Goal: Information Seeking & Learning: Understand process/instructions

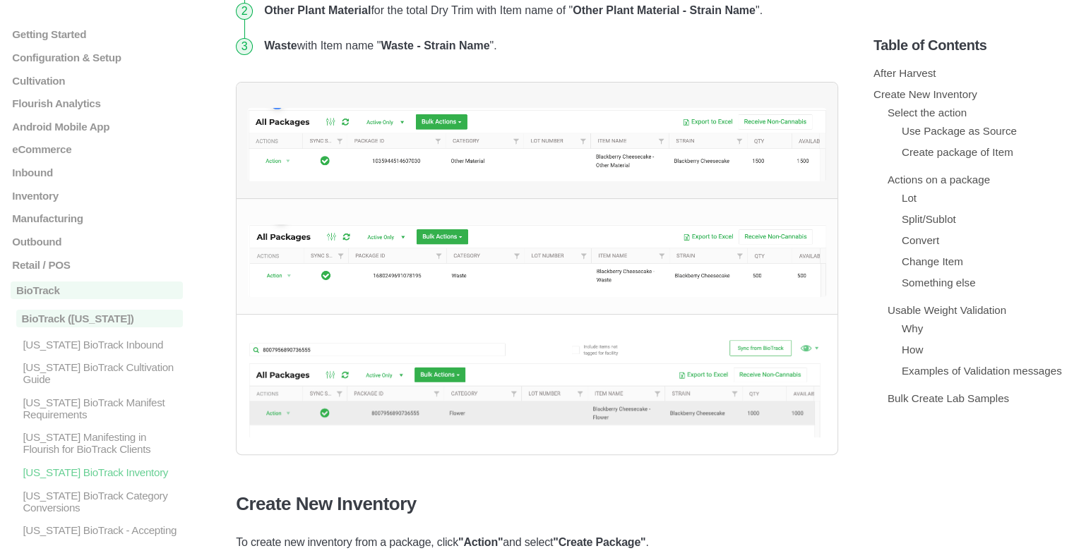
scroll to position [494, 0]
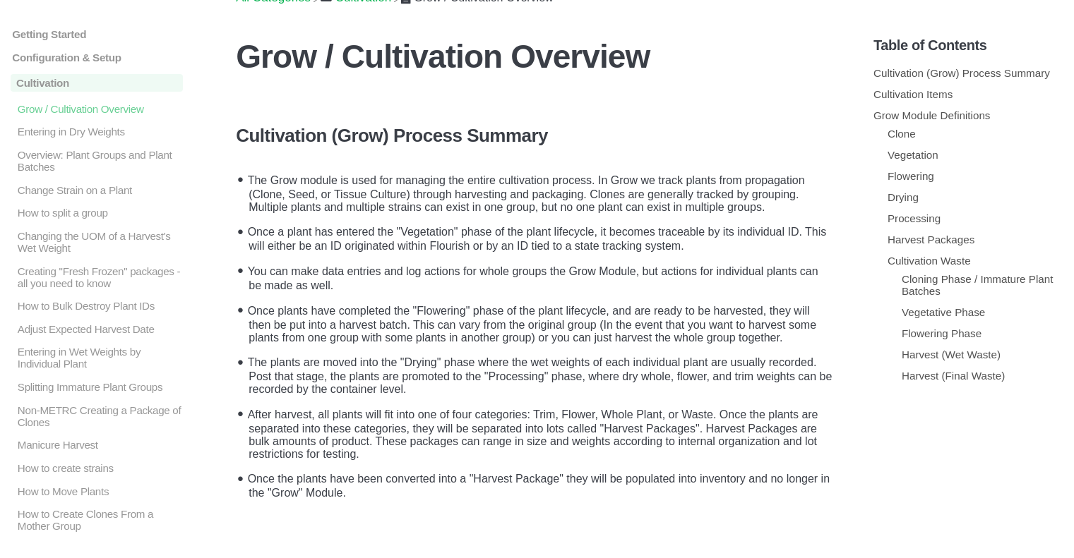
scroll to position [71, 0]
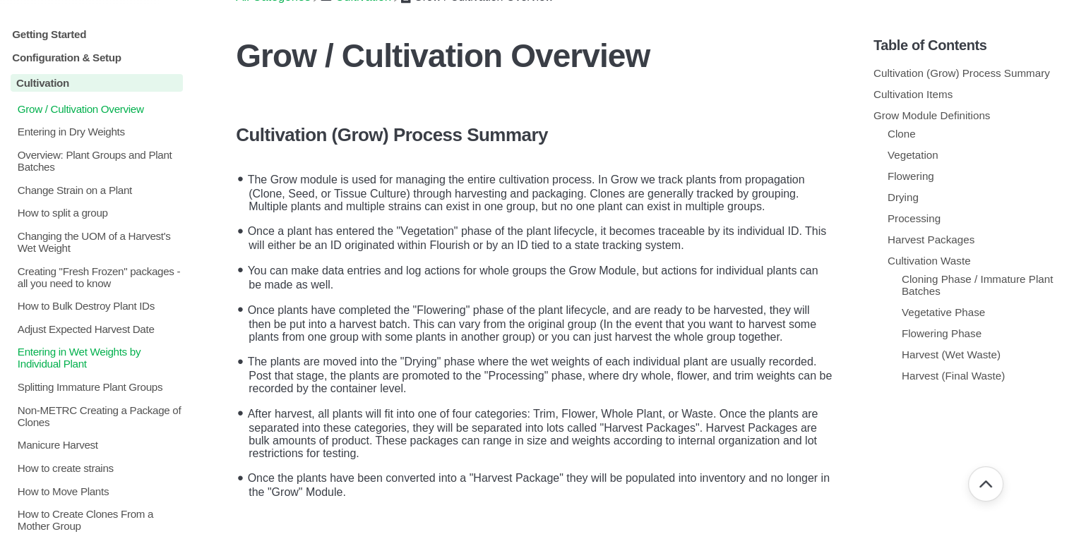
click at [42, 370] on p "Entering in Wet Weights by Individual Plant" at bounding box center [99, 358] width 167 height 24
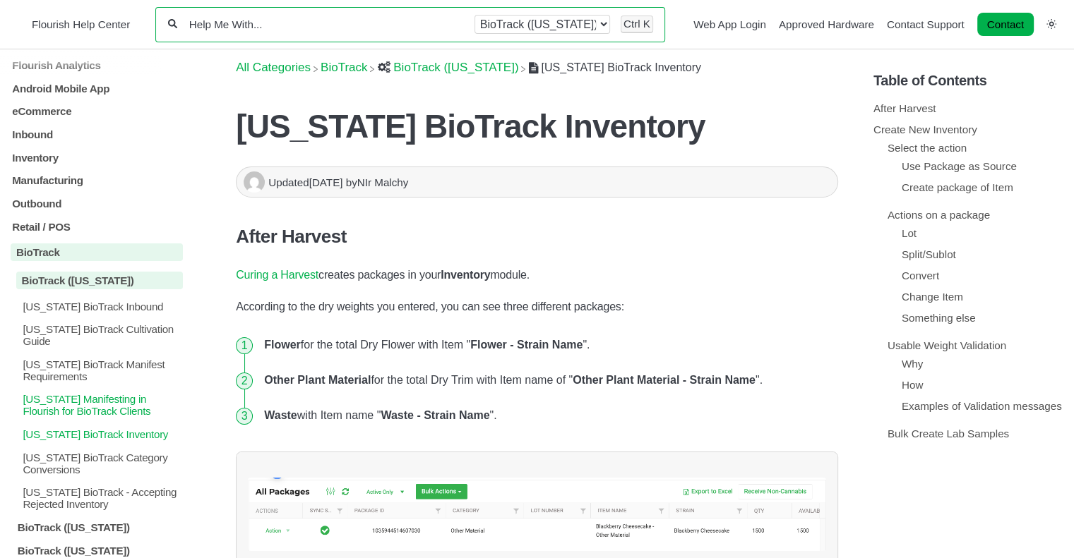
scroll to position [177, 0]
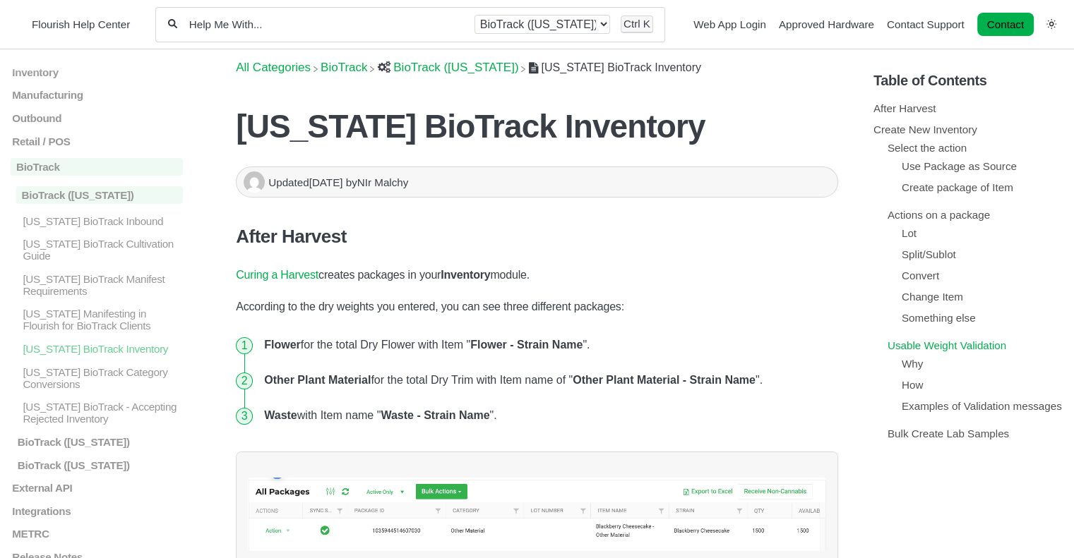
click at [959, 347] on link "Usable Weight Validation" at bounding box center [946, 346] width 119 height 12
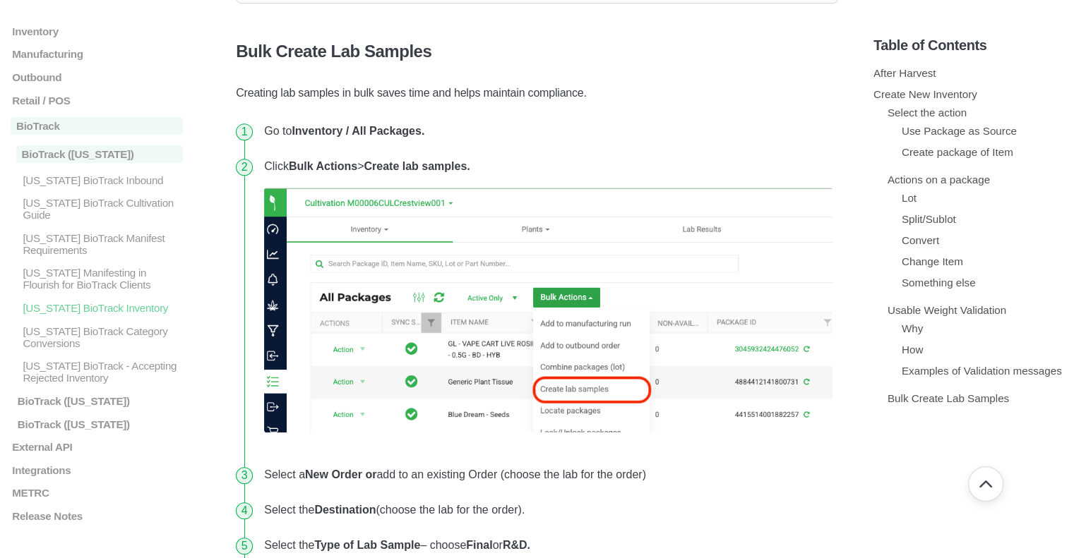
scroll to position [11581, 0]
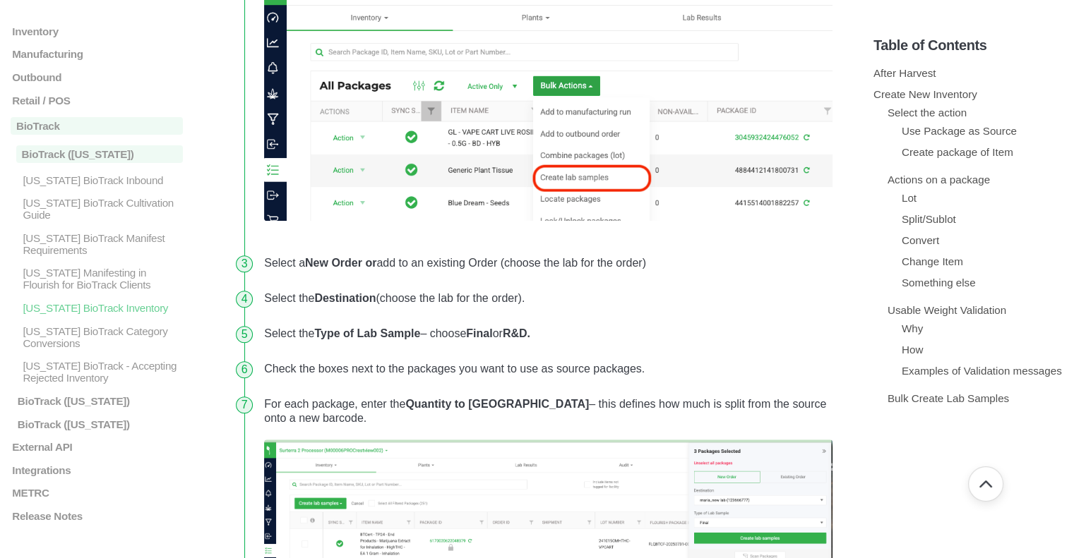
drag, startPoint x: 577, startPoint y: 36, endPoint x: 580, endPoint y: 280, distance: 244.3
click at [580, 316] on li "Select the Type of Lab Sample – choose Final or R&D." at bounding box center [548, 333] width 580 height 35
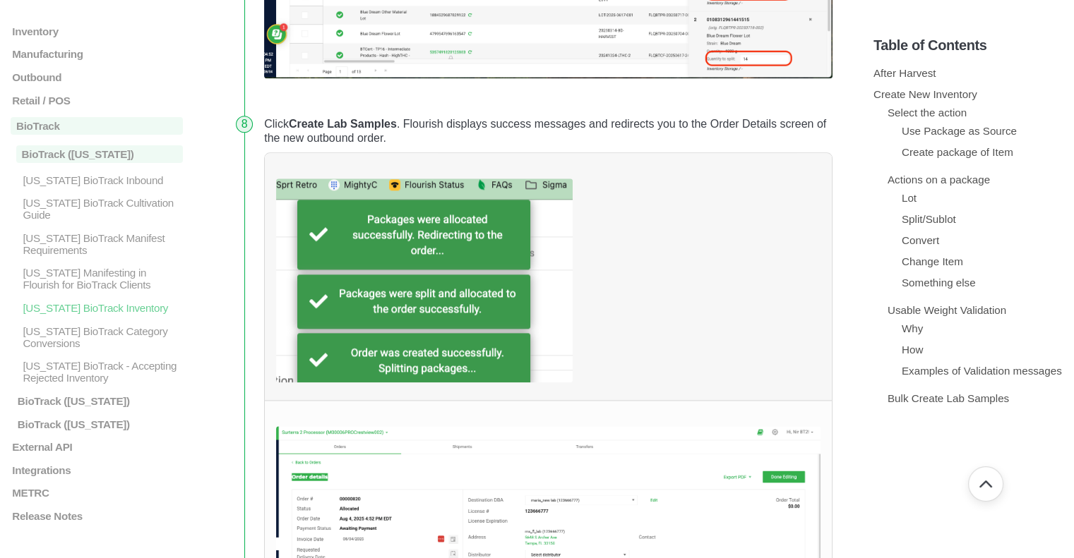
scroll to position [12569, 0]
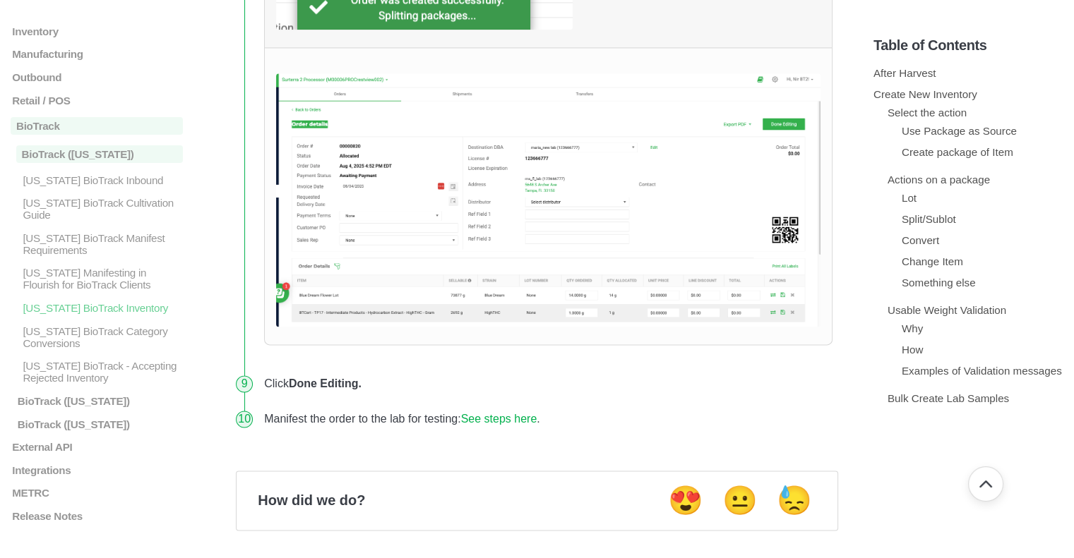
click at [457, 203] on img at bounding box center [548, 199] width 544 height 253
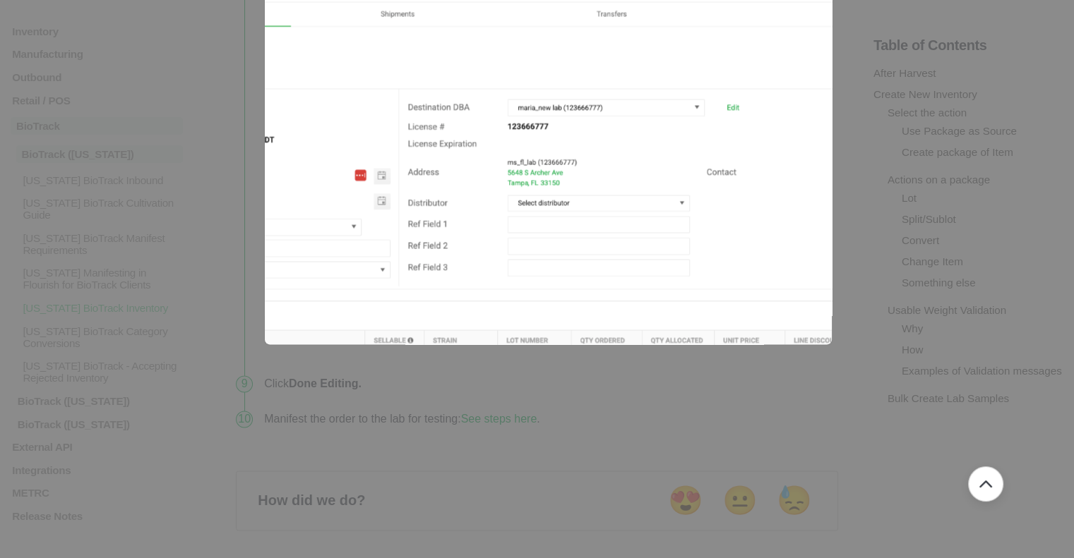
click at [395, 162] on img at bounding box center [548, 200] width 952 height 444
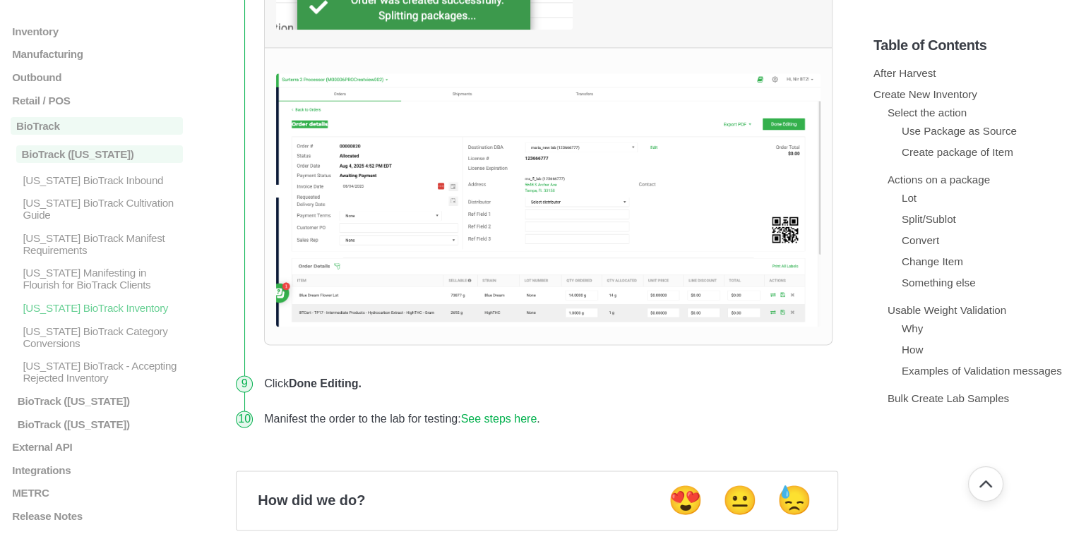
click at [337, 170] on img at bounding box center [548, 199] width 544 height 253
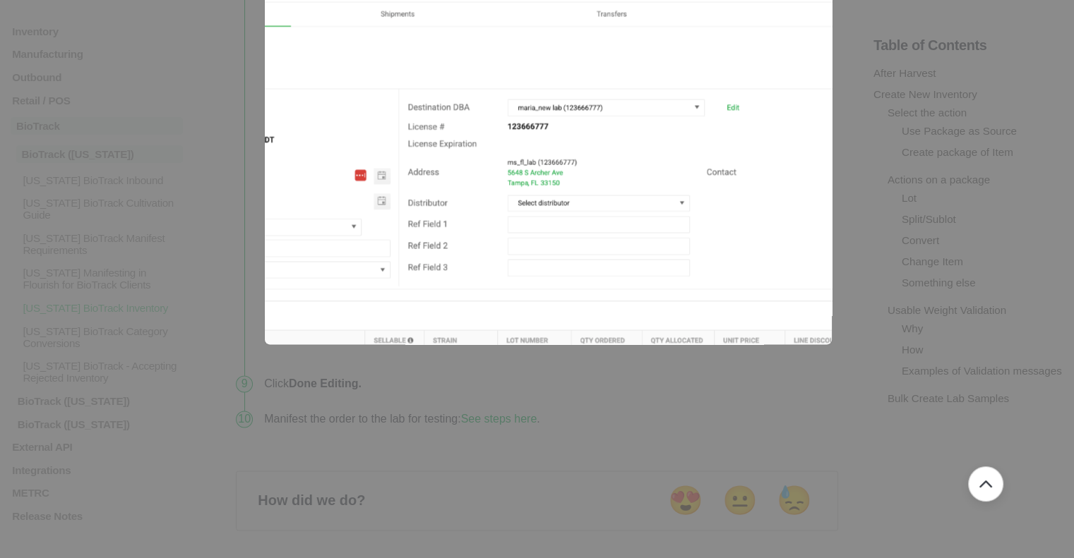
click at [337, 170] on img at bounding box center [548, 200] width 952 height 444
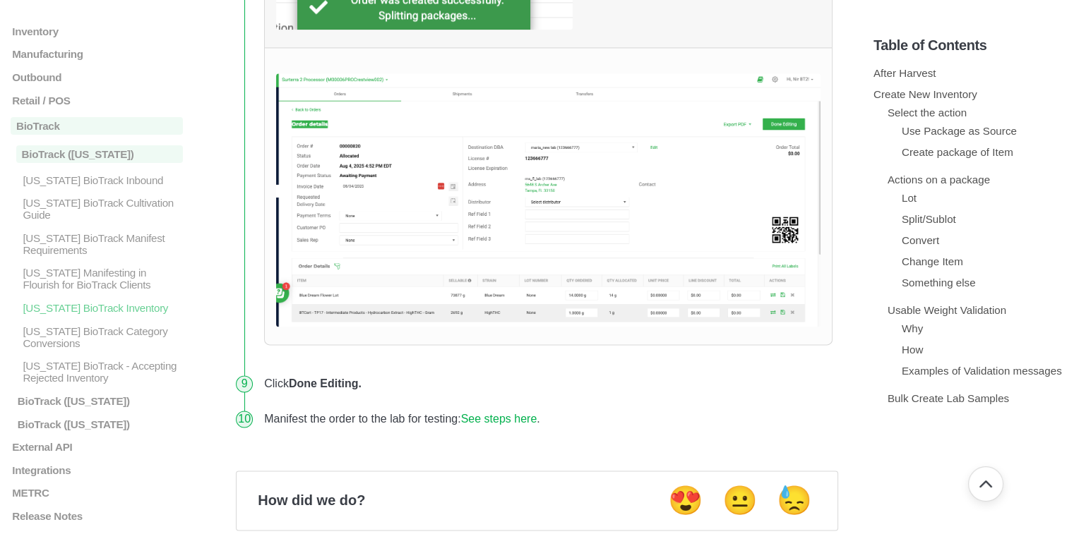
click at [337, 170] on img at bounding box center [548, 199] width 544 height 253
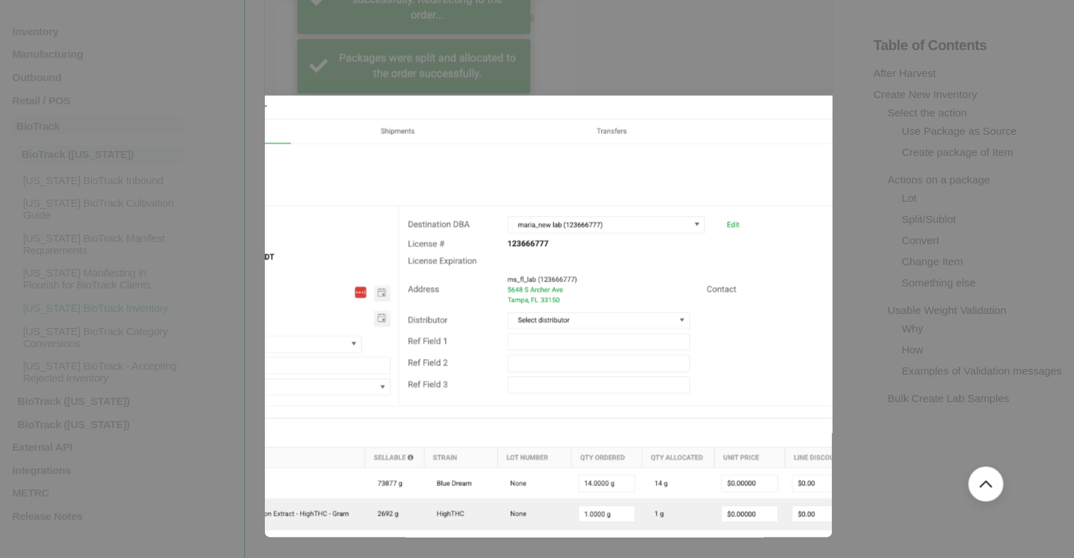
scroll to position [12357, 0]
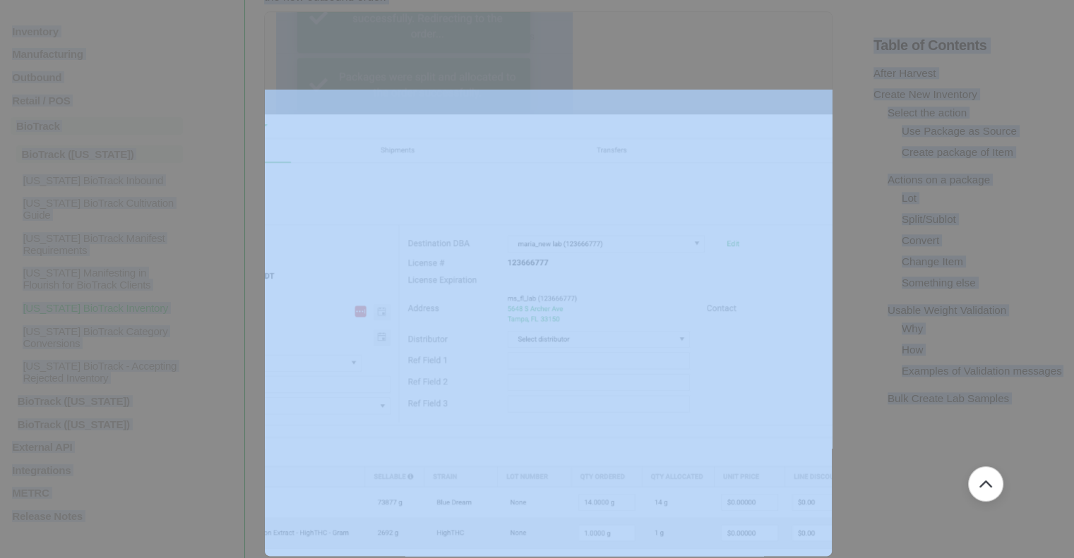
drag, startPoint x: 534, startPoint y: 504, endPoint x: 514, endPoint y: 499, distance: 20.4
click at [730, 513] on div at bounding box center [537, 279] width 1074 height 558
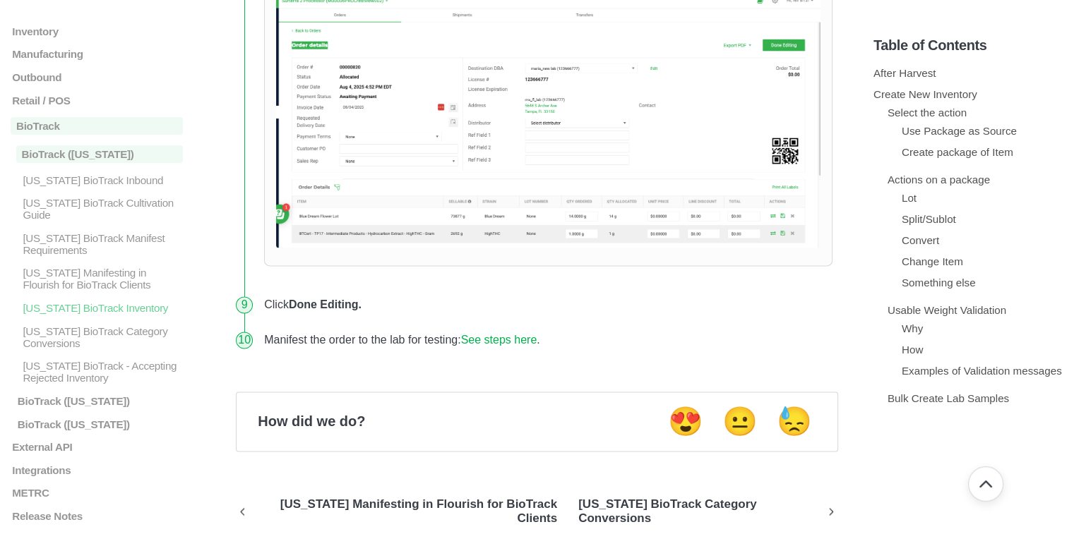
scroll to position [12545, 0]
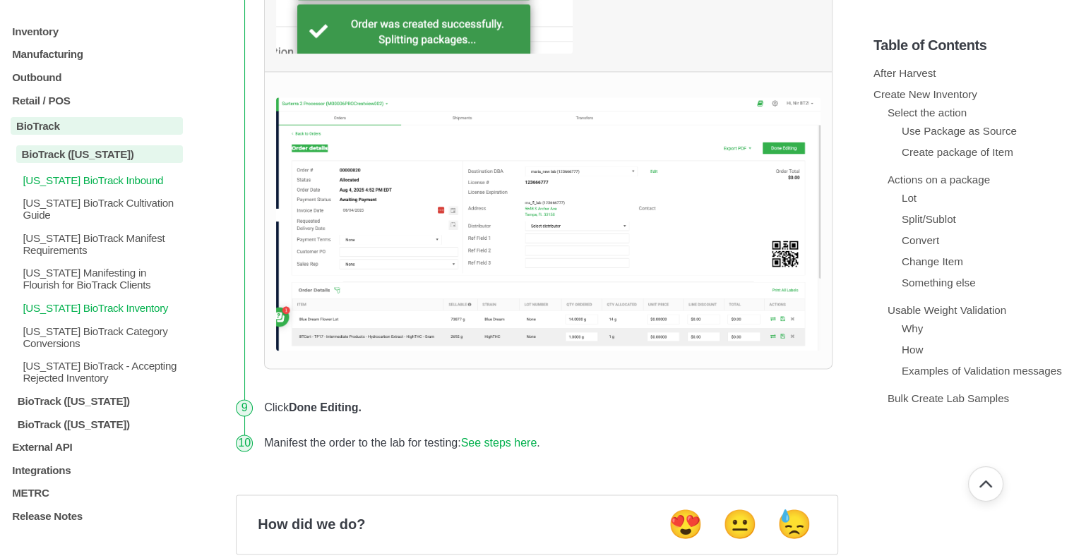
click at [121, 174] on p "[US_STATE] BioTrack Inbound" at bounding box center [102, 180] width 162 height 12
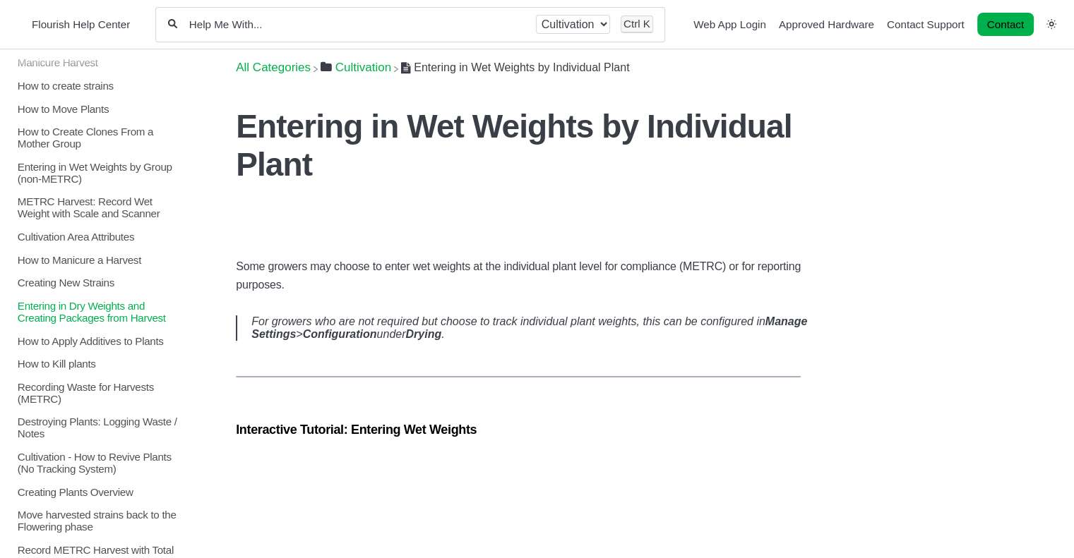
scroll to position [565, 0]
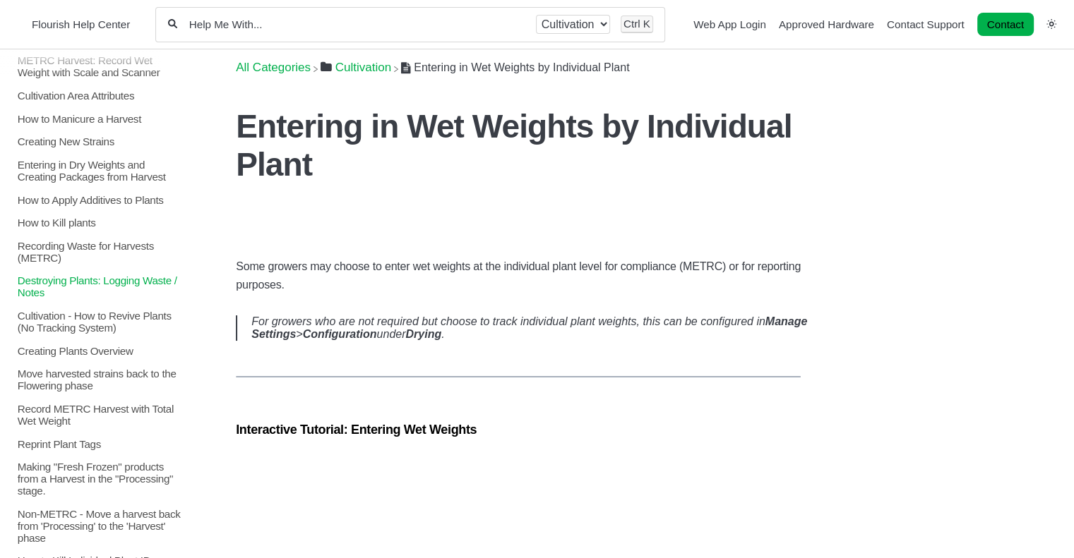
click at [62, 299] on p "Destroying Plants: Logging Waste / Notes" at bounding box center [99, 287] width 167 height 24
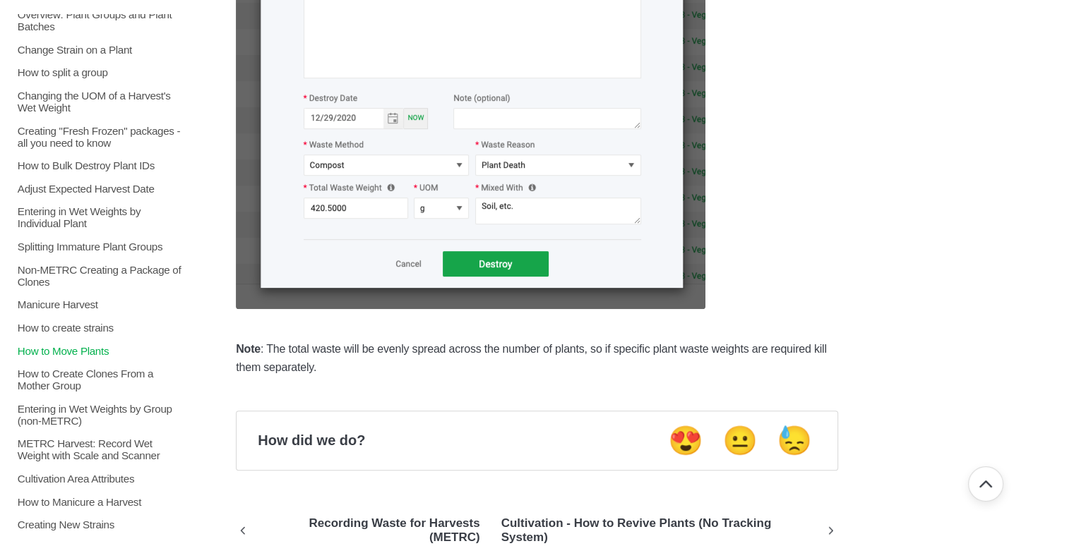
scroll to position [141, 0]
click at [65, 356] on p "How to Move Plants" at bounding box center [99, 350] width 167 height 12
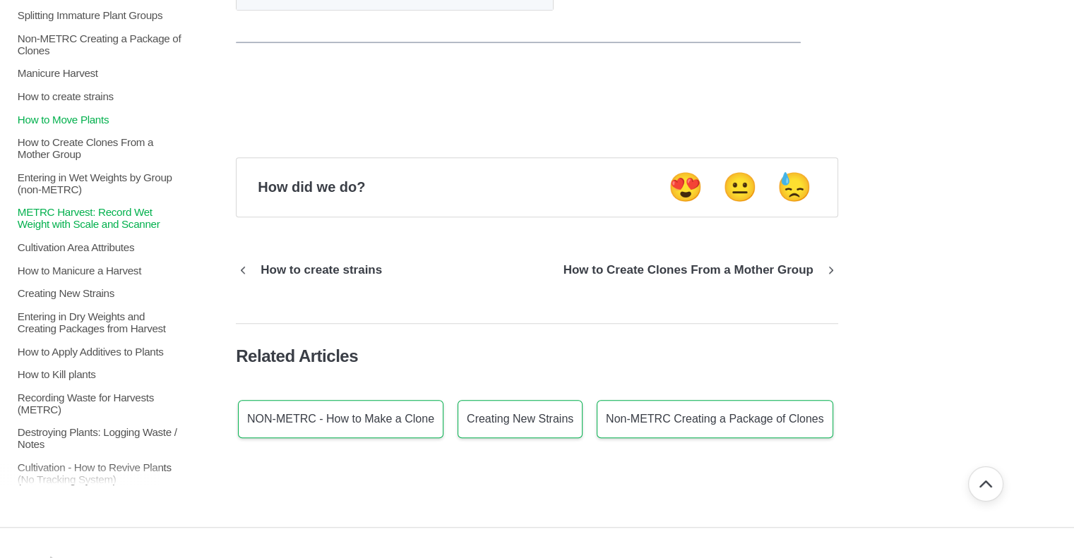
scroll to position [325, 0]
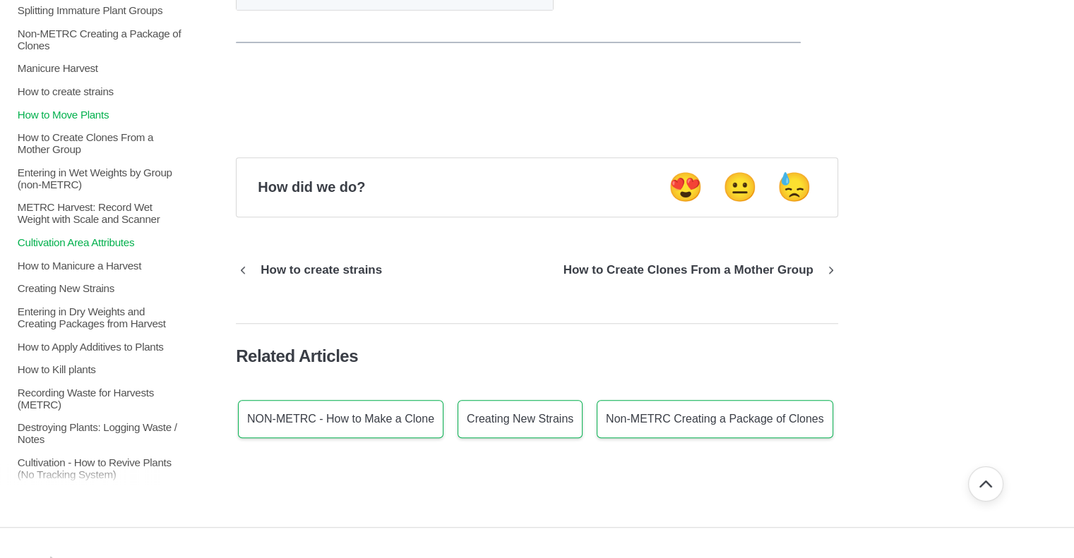
click at [80, 237] on p "Cultivation Area Attributes" at bounding box center [99, 243] width 167 height 12
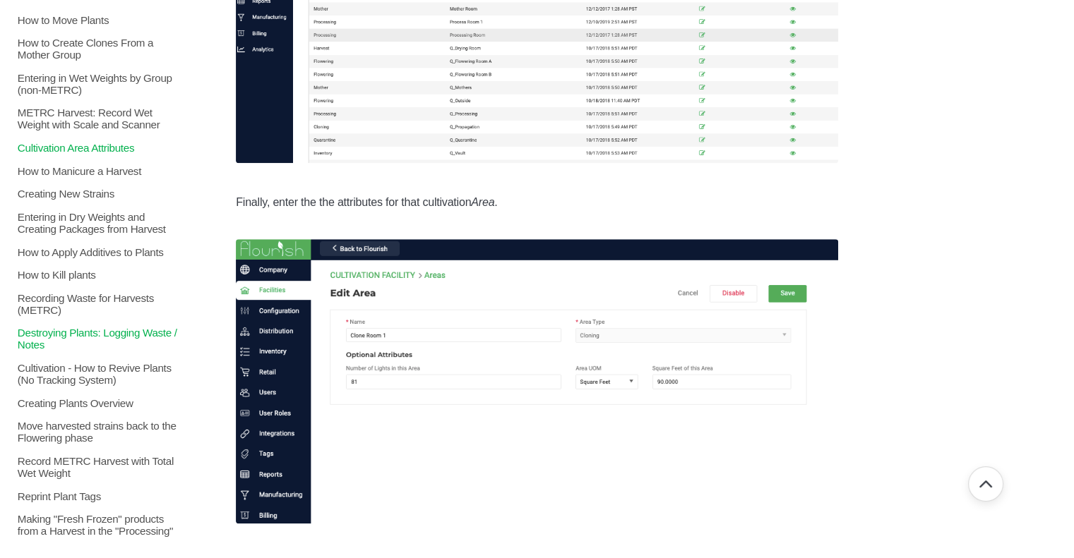
scroll to position [565, 0]
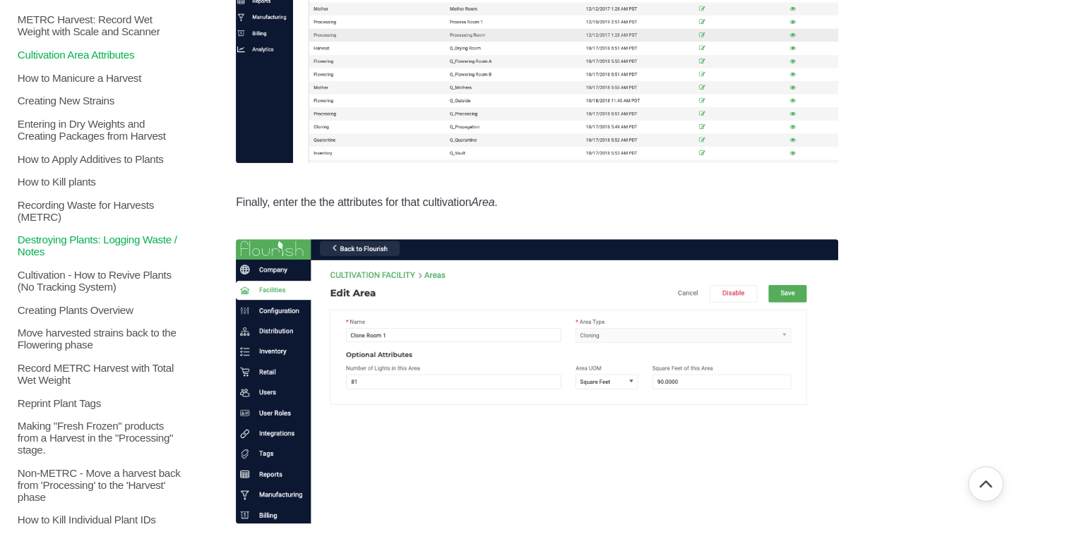
click at [104, 257] on p "Destroying Plants: Logging Waste / Notes" at bounding box center [99, 246] width 167 height 24
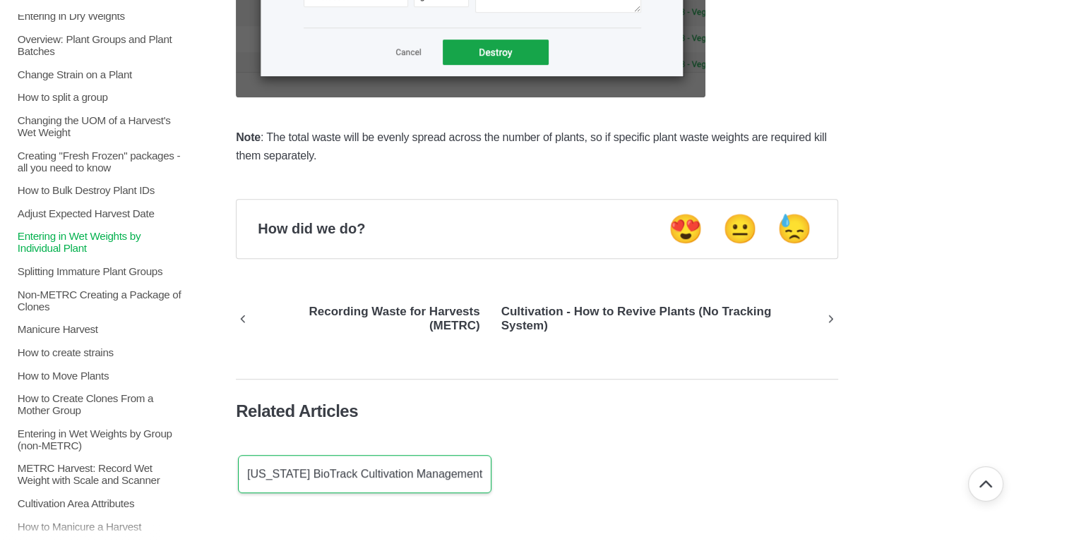
scroll to position [141, 0]
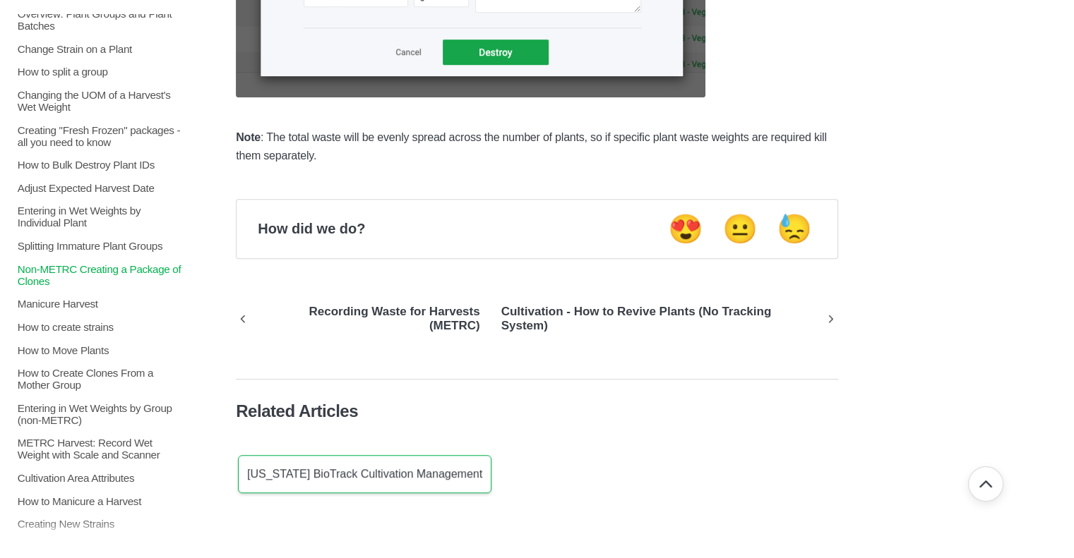
click at [119, 287] on p "Non-METRC Creating a Package of Clones" at bounding box center [99, 275] width 167 height 24
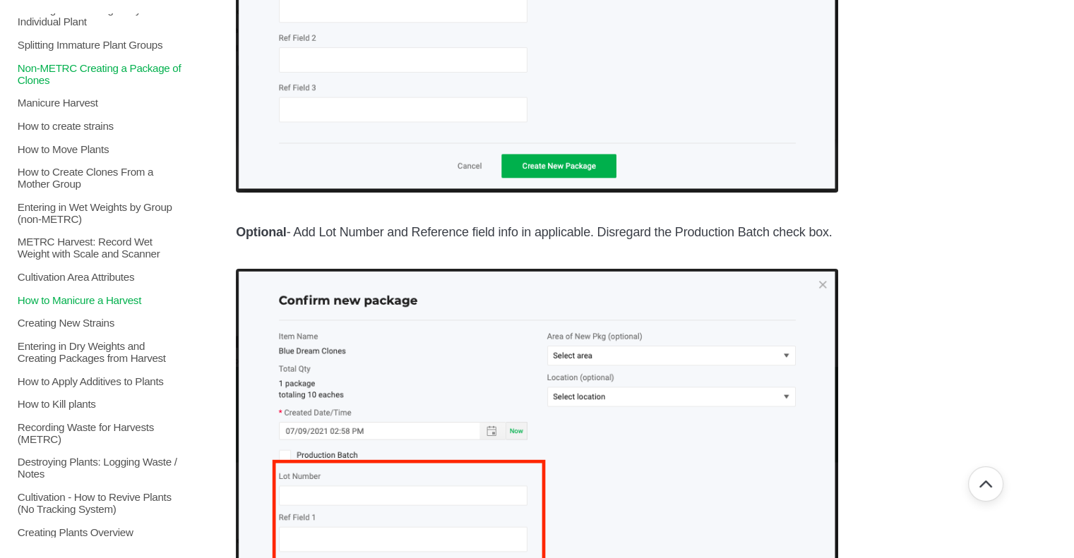
scroll to position [424, 0]
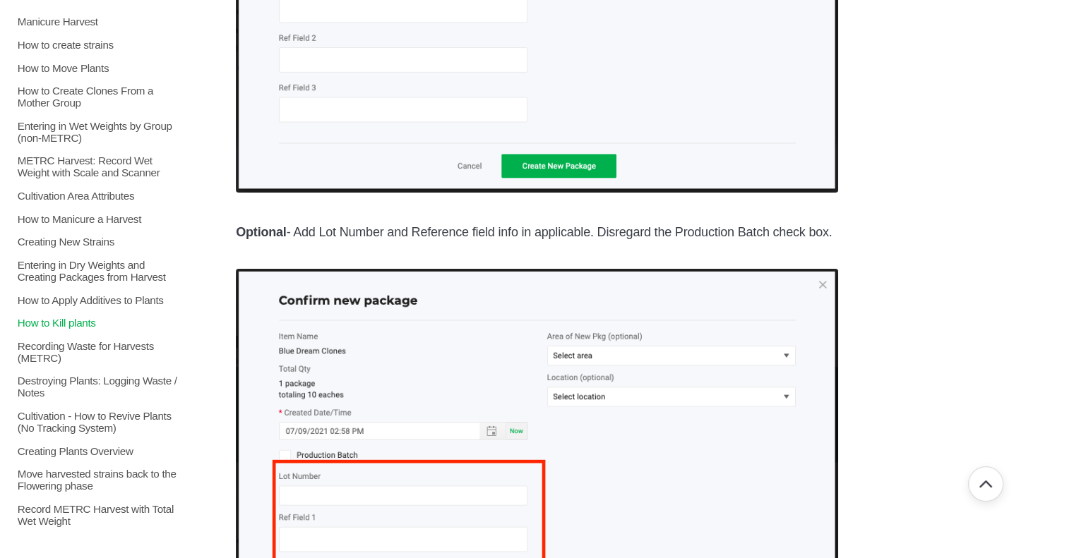
click at [82, 329] on p "How to Kill plants" at bounding box center [99, 323] width 167 height 12
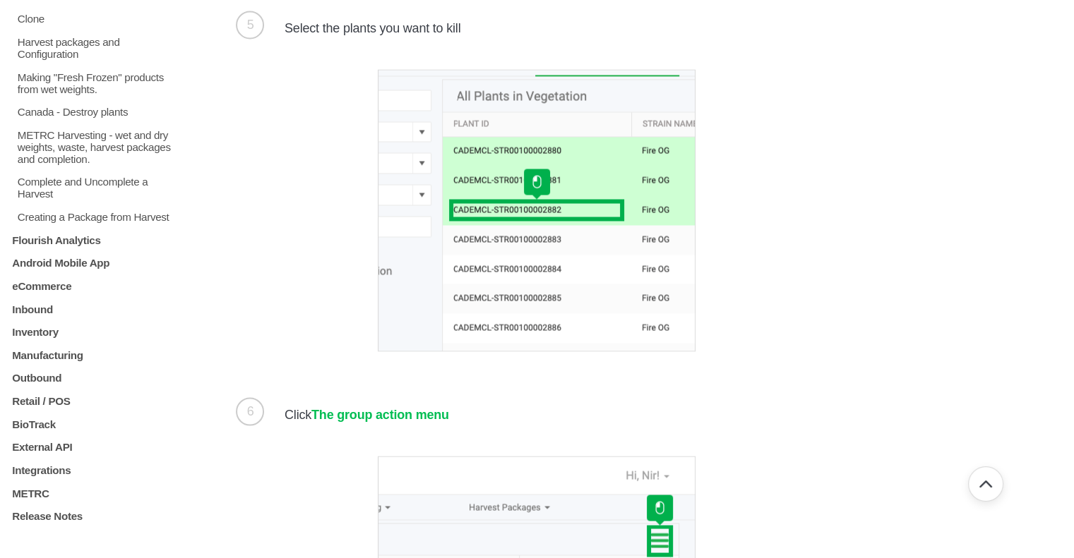
scroll to position [912, 0]
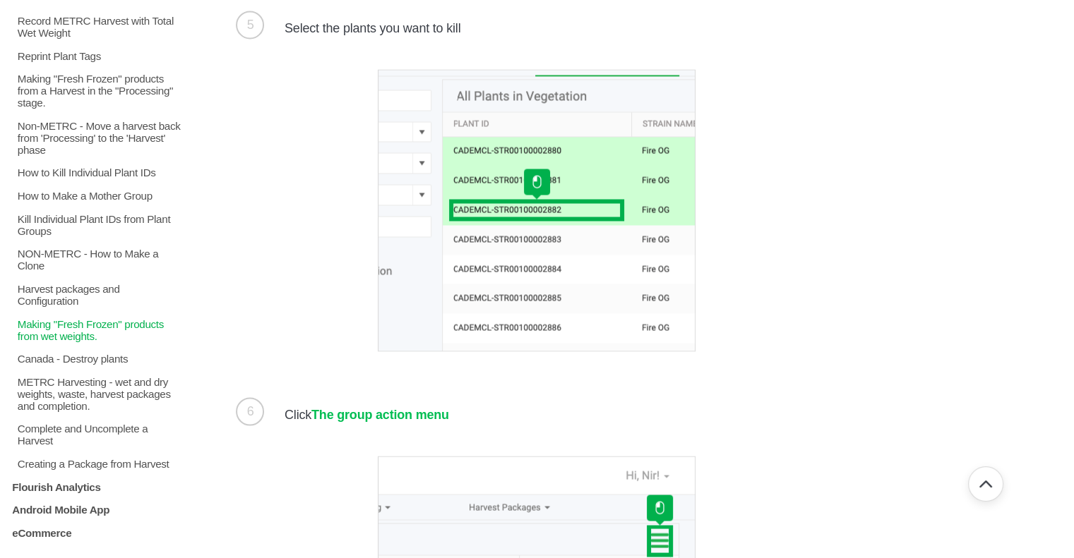
click at [54, 342] on p "Making "Fresh Frozen" products from wet weights." at bounding box center [99, 330] width 167 height 24
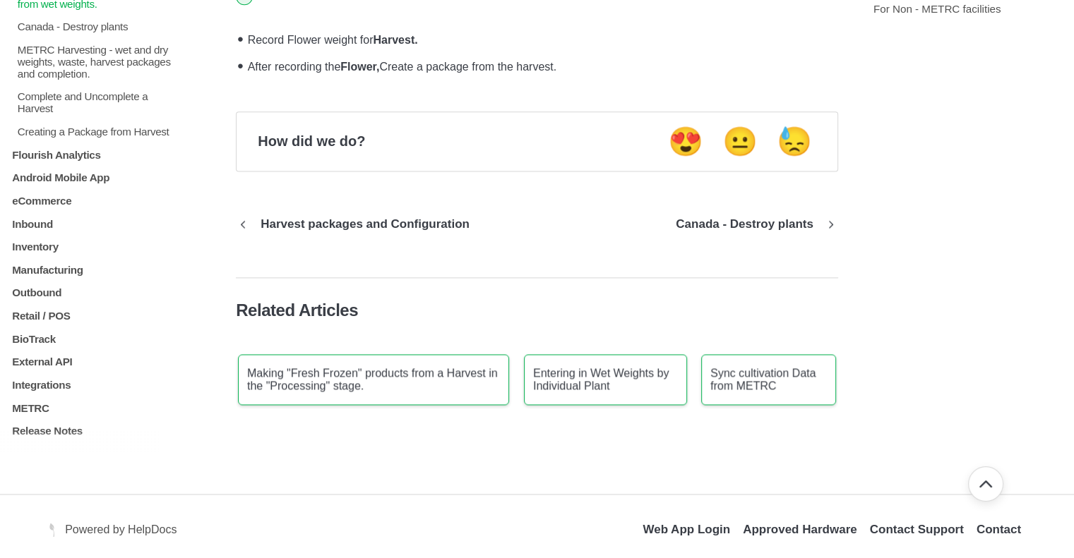
scroll to position [1124, 0]
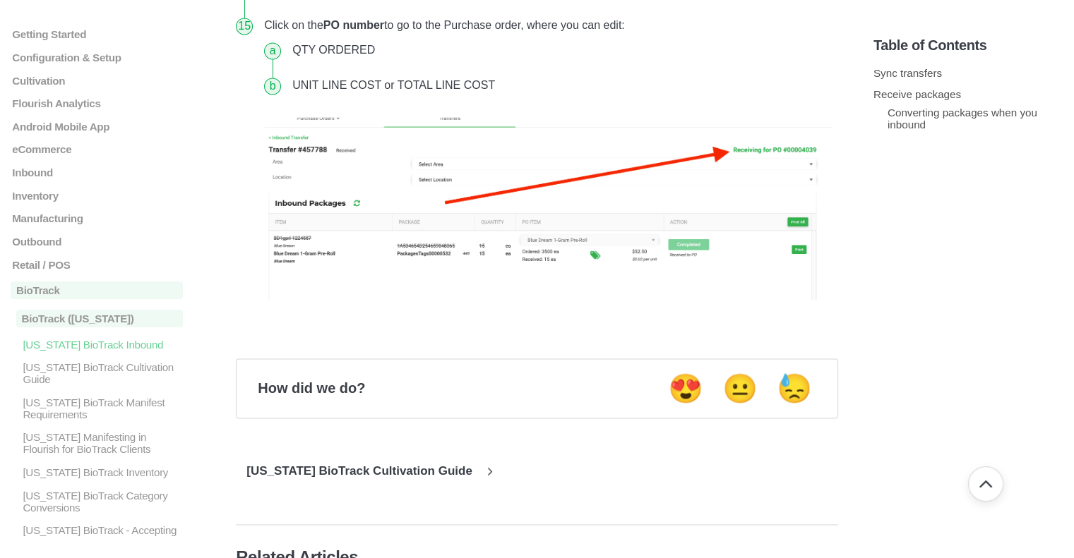
scroll to position [2189, 0]
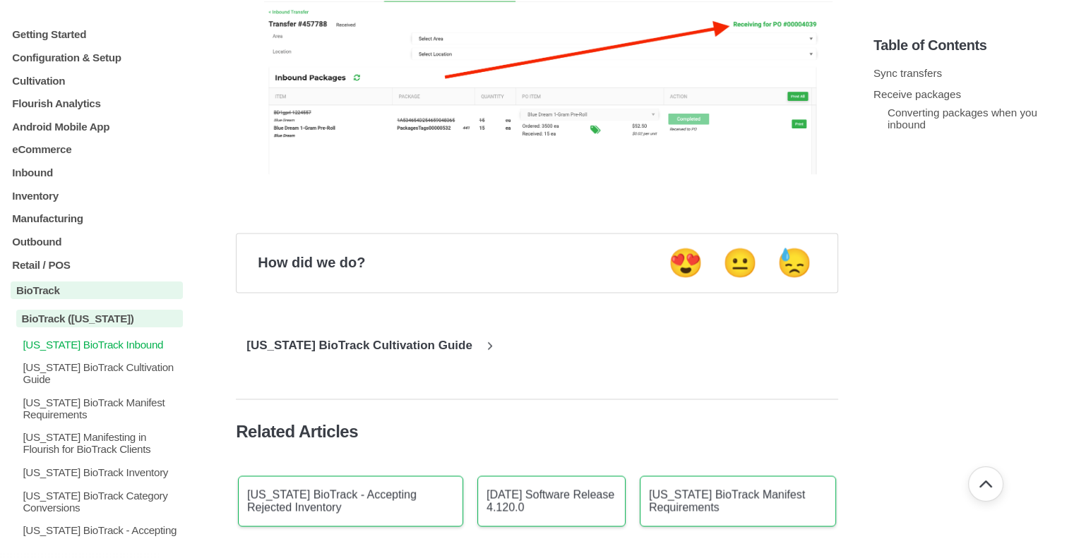
click at [81, 357] on div "Connecticut BioTrack Inbound Connecticut BioTrack Cultivation Guide Connecticut…" at bounding box center [97, 443] width 172 height 210
click at [81, 378] on p "[US_STATE] BioTrack Cultivation Guide" at bounding box center [102, 373] width 162 height 24
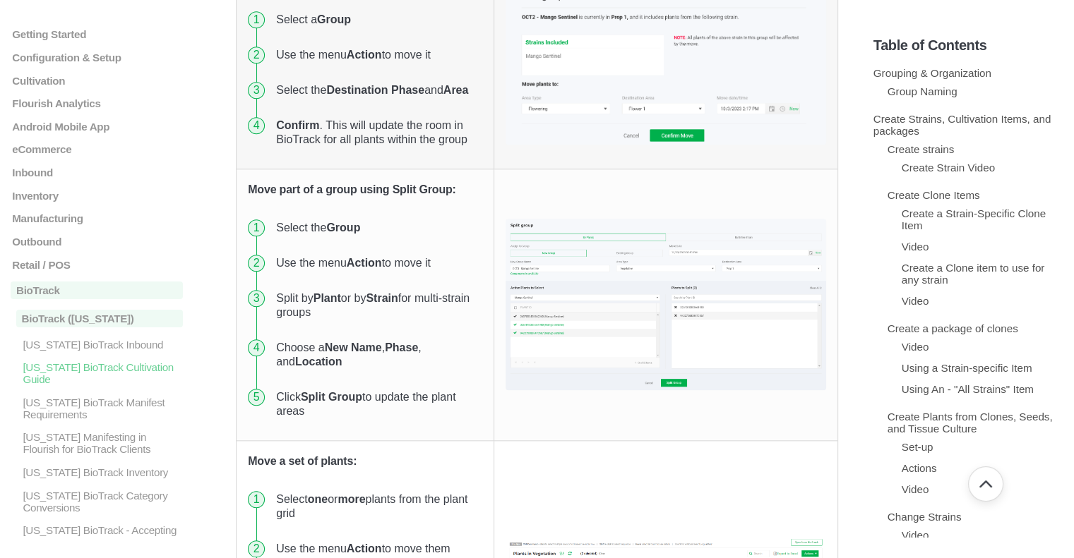
scroll to position [12143, 0]
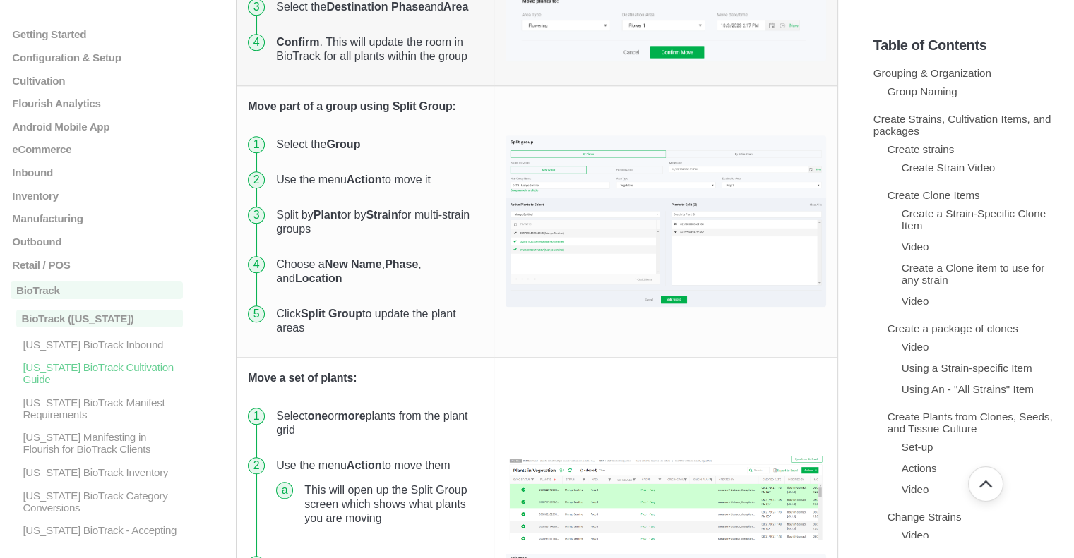
click at [648, 306] on img at bounding box center [665, 221] width 321 height 171
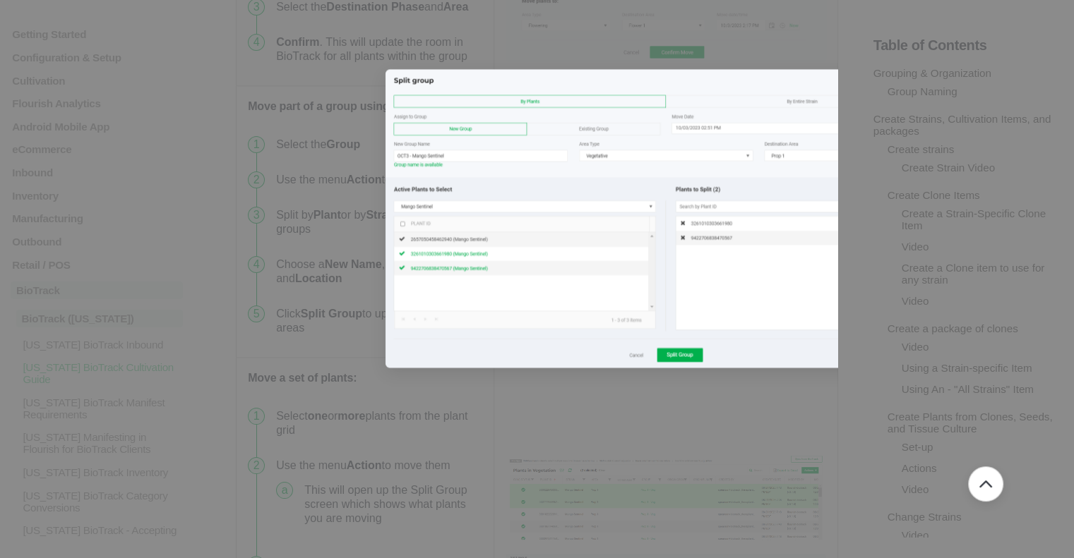
click at [637, 352] on img at bounding box center [665, 218] width 561 height 299
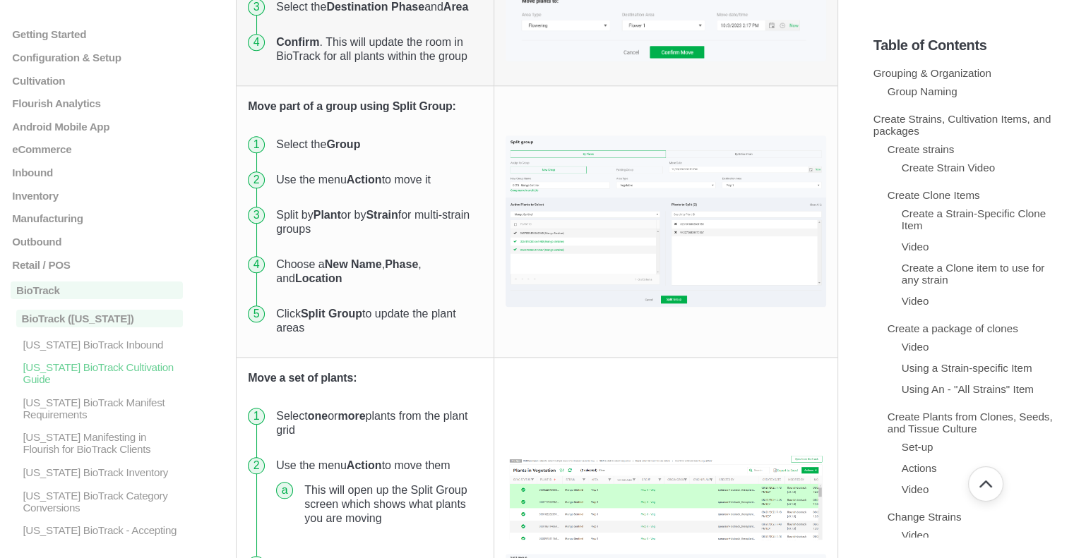
click at [606, 306] on img at bounding box center [665, 221] width 321 height 171
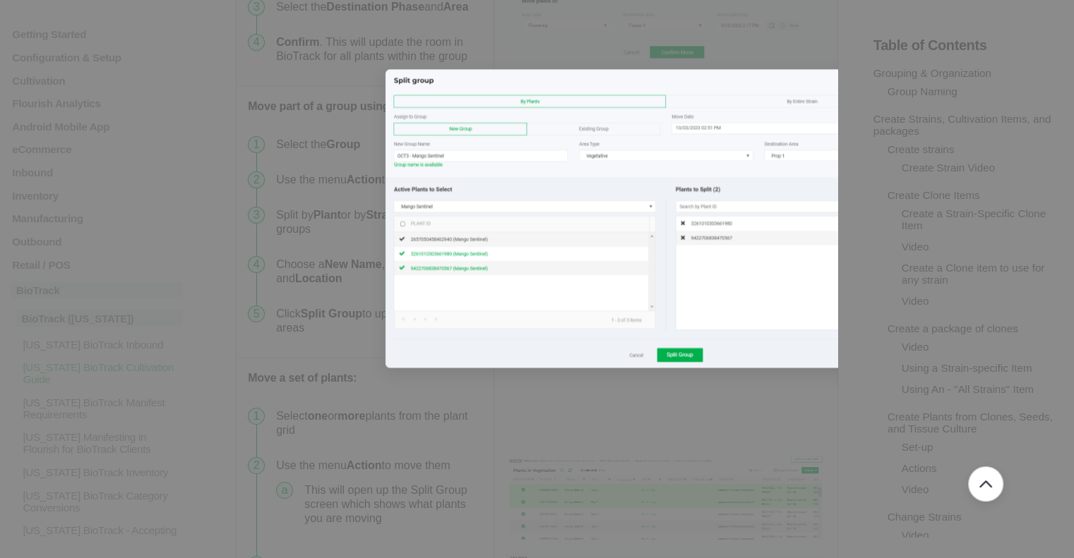
click at [604, 340] on img at bounding box center [665, 218] width 561 height 299
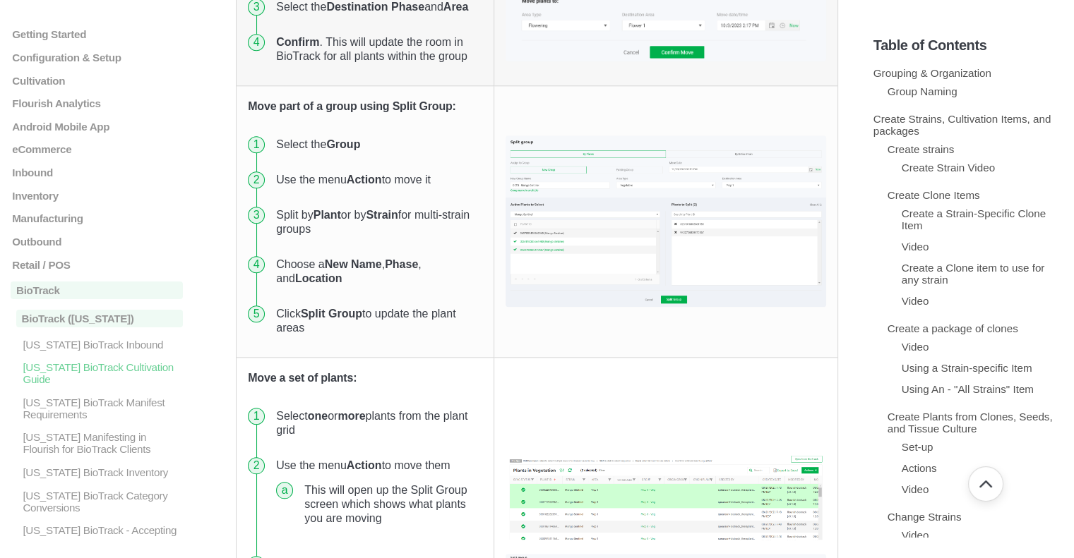
click at [604, 306] on img at bounding box center [665, 221] width 321 height 171
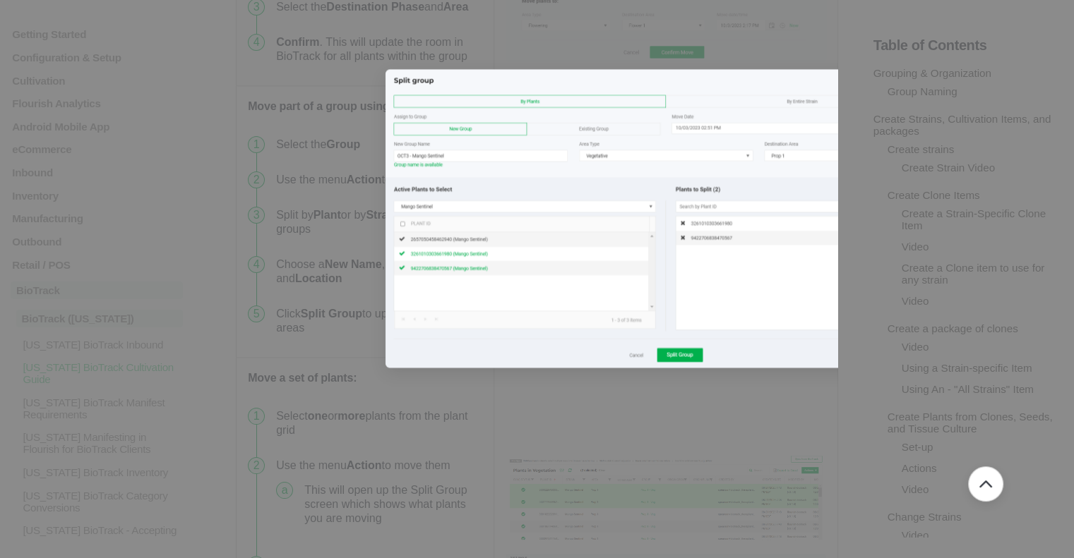
click at [604, 340] on img at bounding box center [665, 218] width 561 height 299
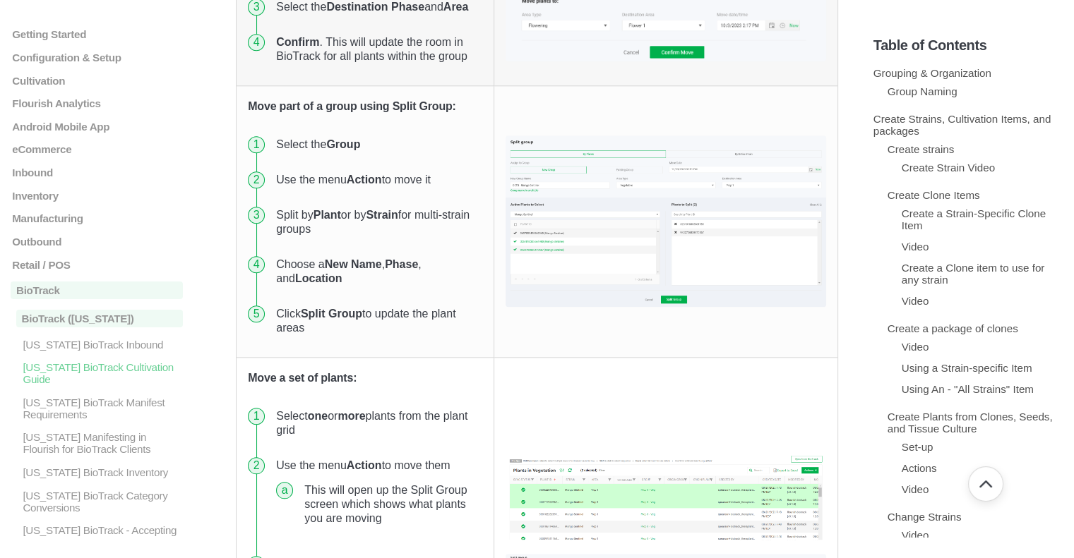
click at [576, 306] on img at bounding box center [665, 221] width 321 height 171
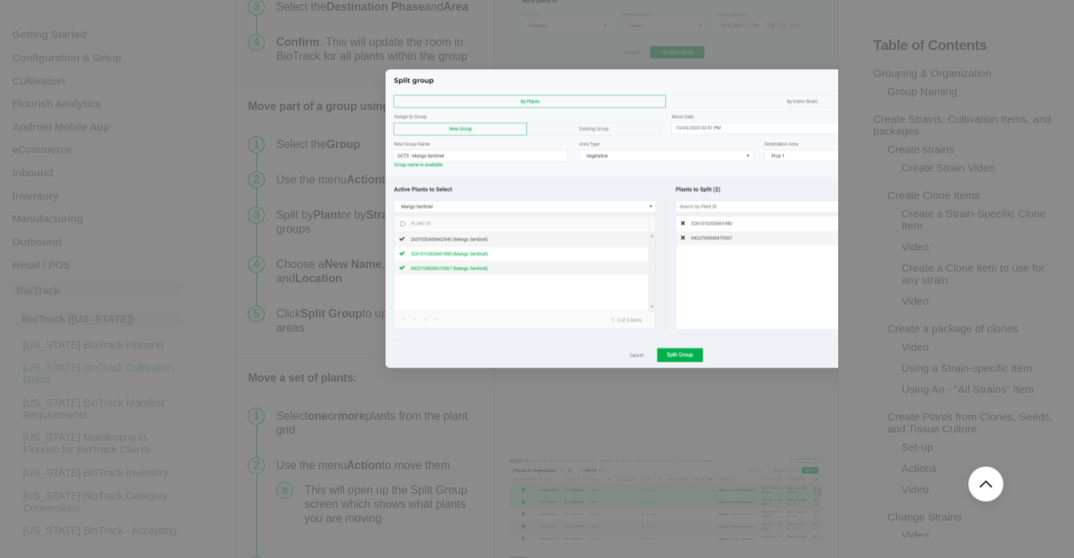
click at [576, 334] on img at bounding box center [665, 218] width 561 height 299
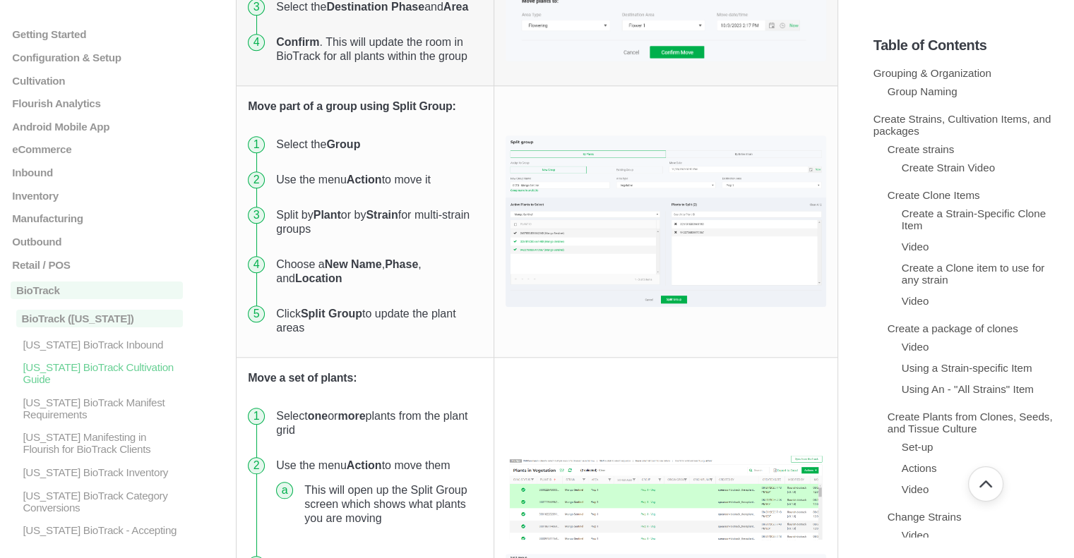
click at [576, 306] on img at bounding box center [665, 221] width 321 height 171
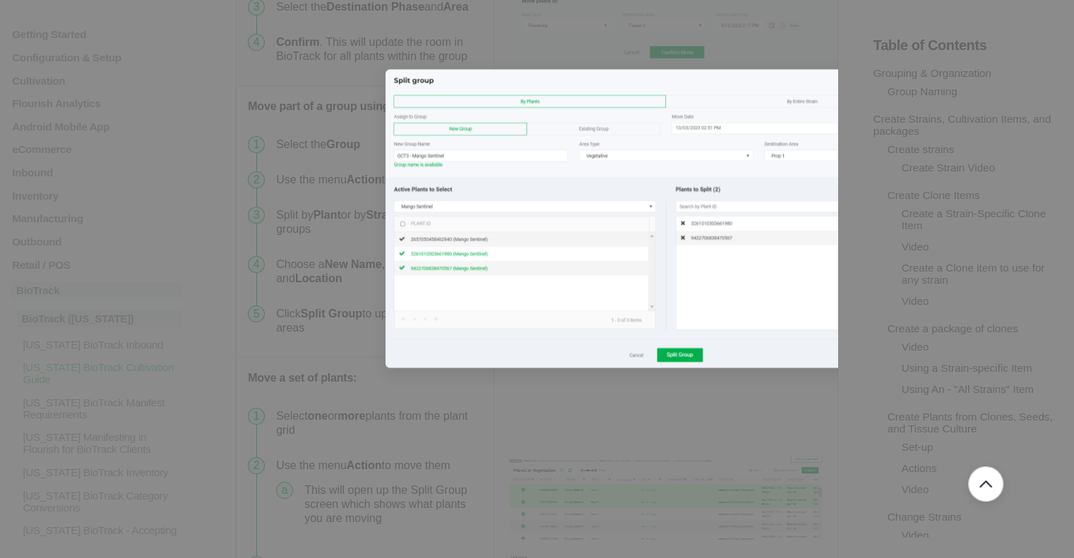
click at [576, 334] on img at bounding box center [665, 218] width 561 height 299
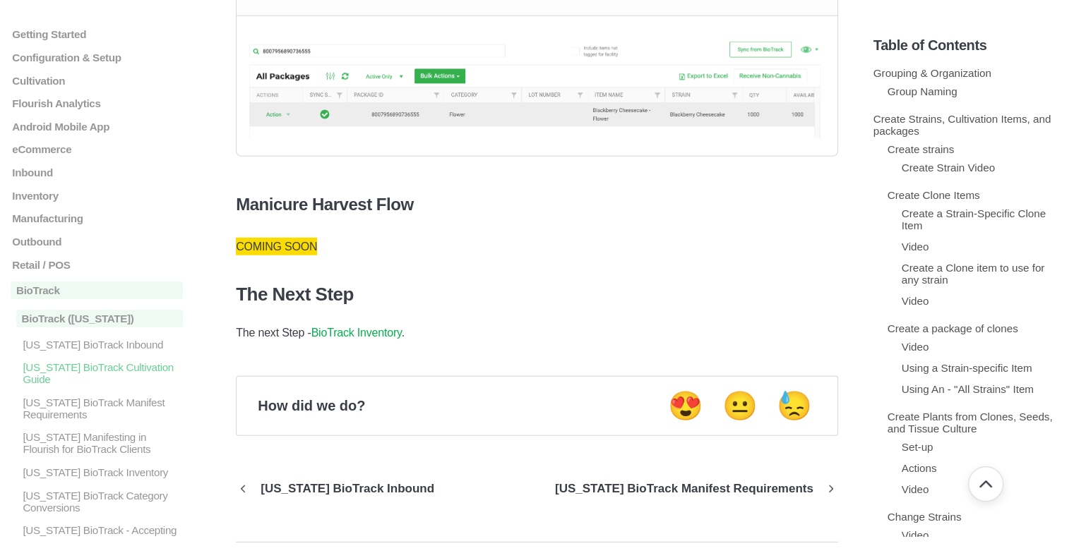
scroll to position [25415, 0]
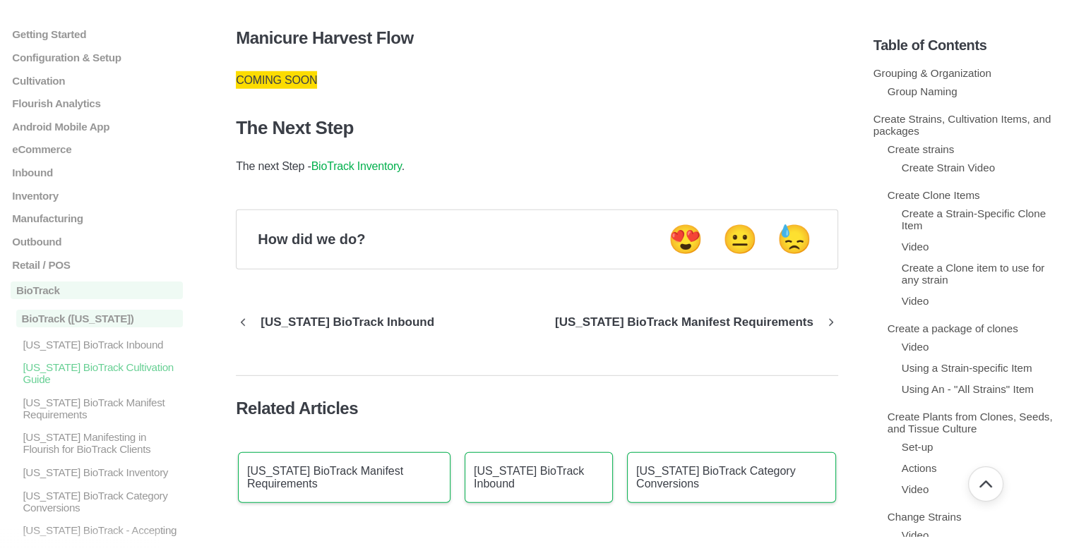
click at [361, 172] on link "BioTrack Inventory" at bounding box center [356, 166] width 90 height 12
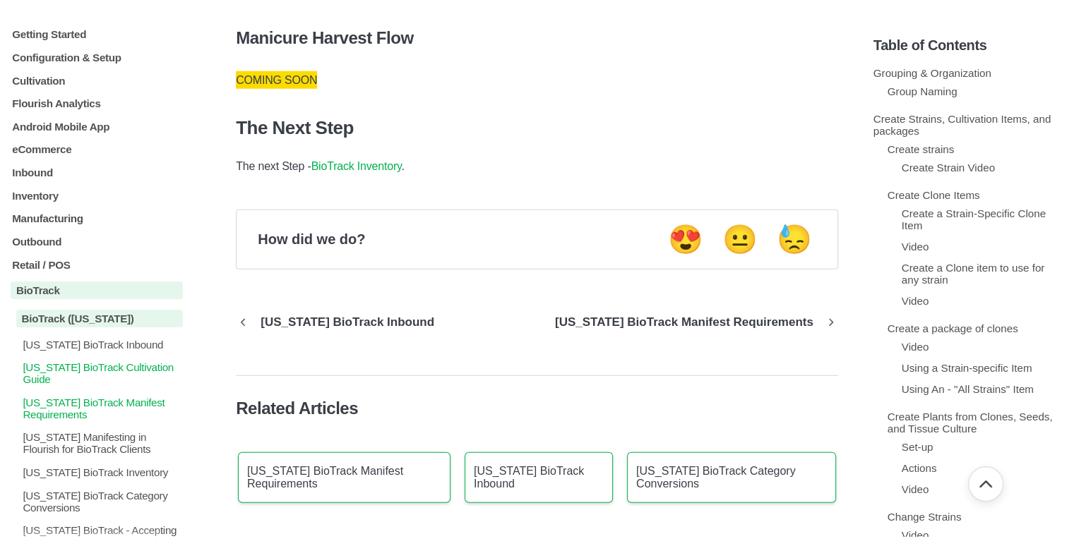
click at [82, 415] on p "[US_STATE] BioTrack Manifest Requirements" at bounding box center [102, 409] width 162 height 24
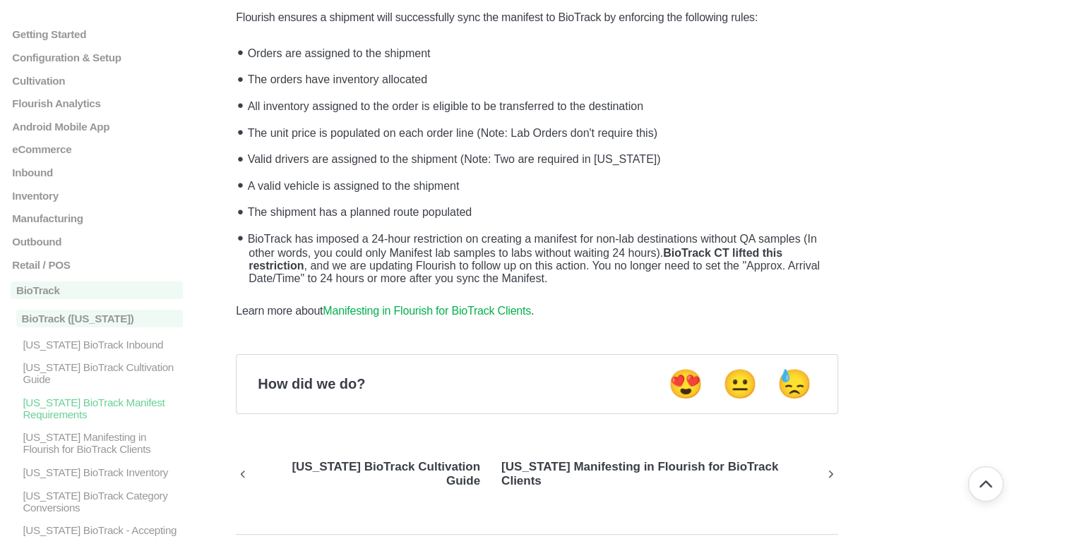
scroll to position [141, 0]
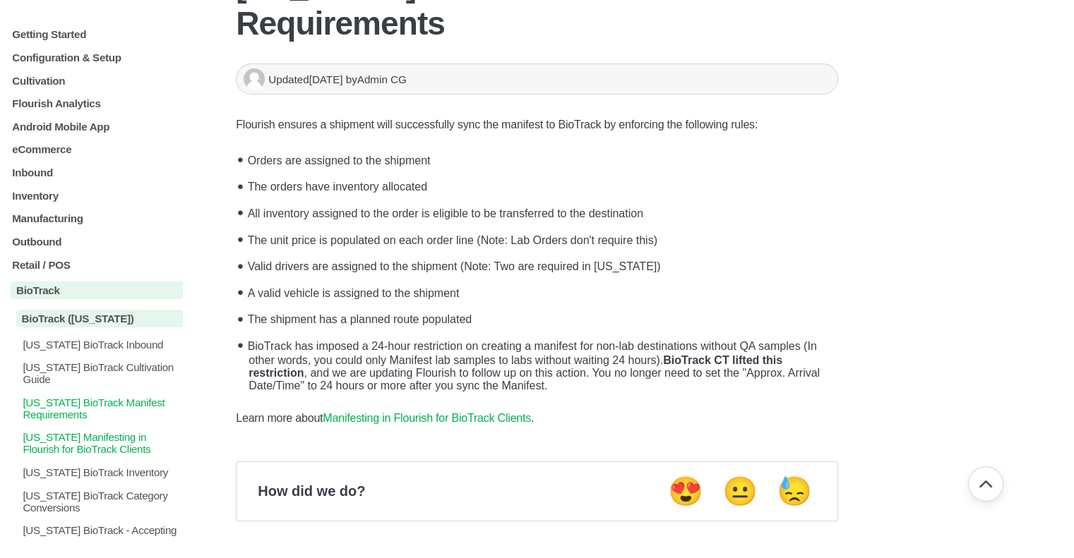
click at [124, 455] on p "[US_STATE] Manifesting in Flourish for BioTrack Clients" at bounding box center [102, 443] width 162 height 24
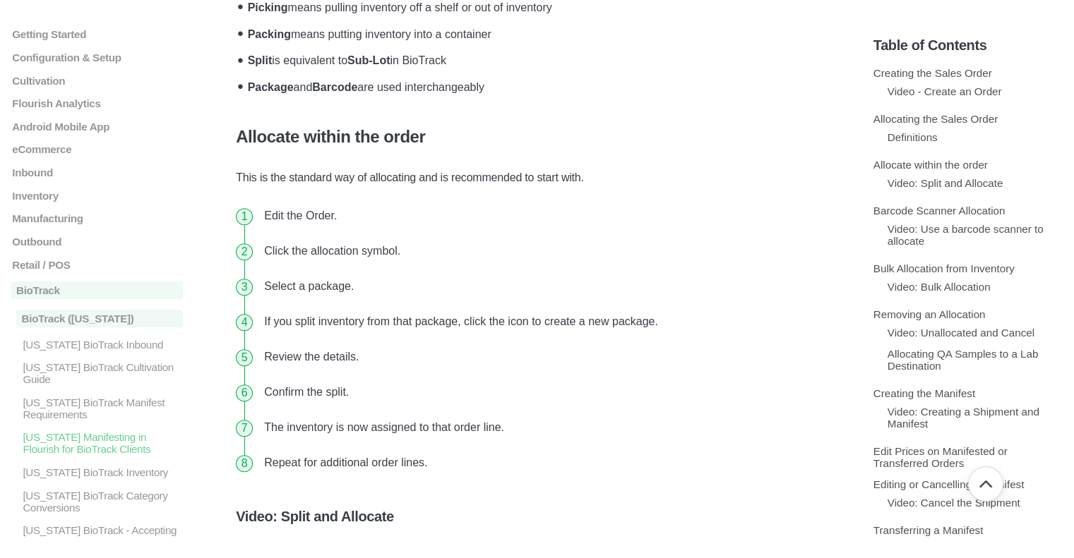
scroll to position [1059, 0]
